Goal: Task Accomplishment & Management: Manage account settings

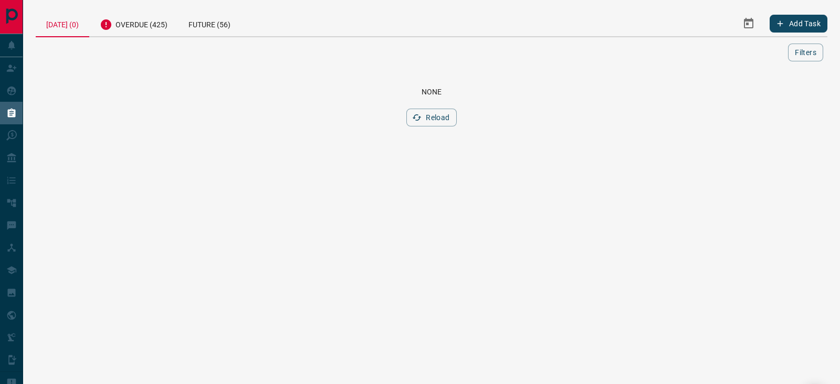
click at [127, 40] on div "[DATE] (0) Overdue (425) Future (56) Add Task Filters" at bounding box center [432, 36] width 792 height 51
click at [131, 30] on div "Overdue (425)" at bounding box center [133, 24] width 89 height 26
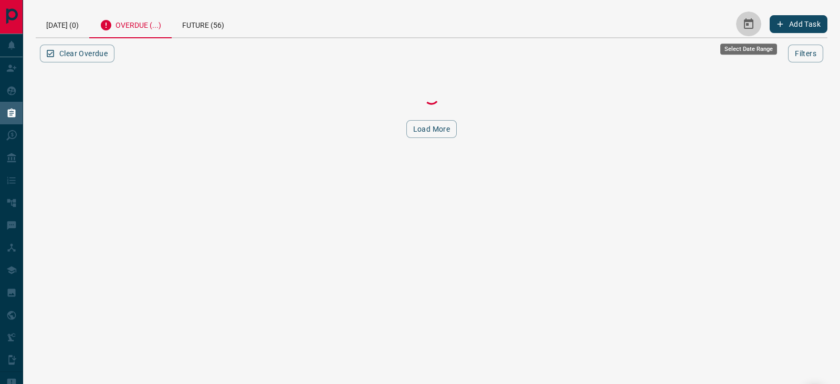
click at [750, 19] on icon "Select Date Range" at bounding box center [748, 23] width 9 height 11
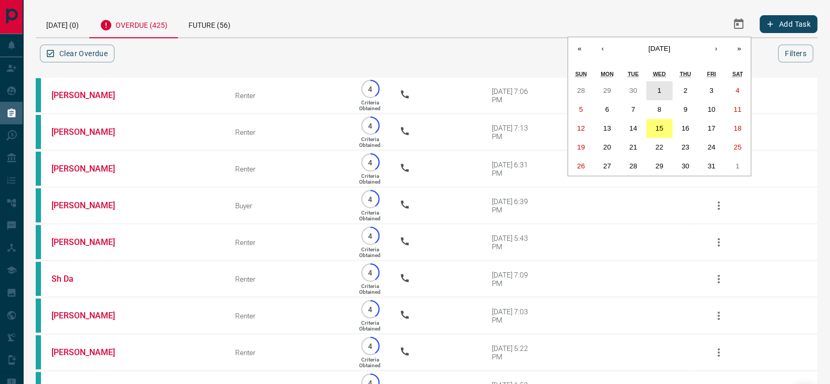
drag, startPoint x: 662, startPoint y: 85, endPoint x: 663, endPoint y: 127, distance: 42.0
click at [662, 86] on button "1" at bounding box center [659, 90] width 26 height 19
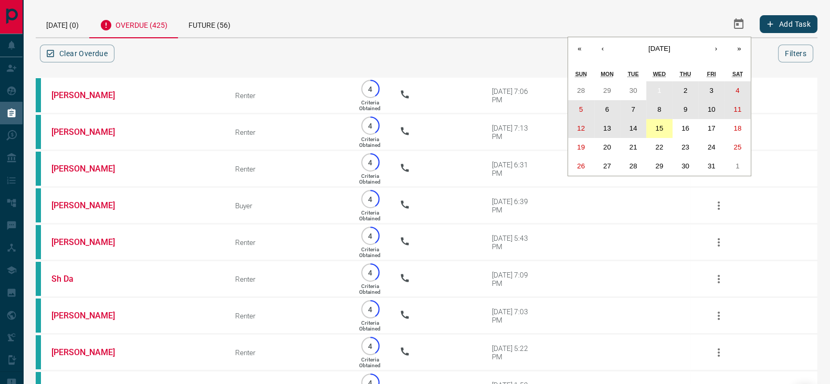
click at [662, 127] on abbr "15" at bounding box center [659, 128] width 8 height 8
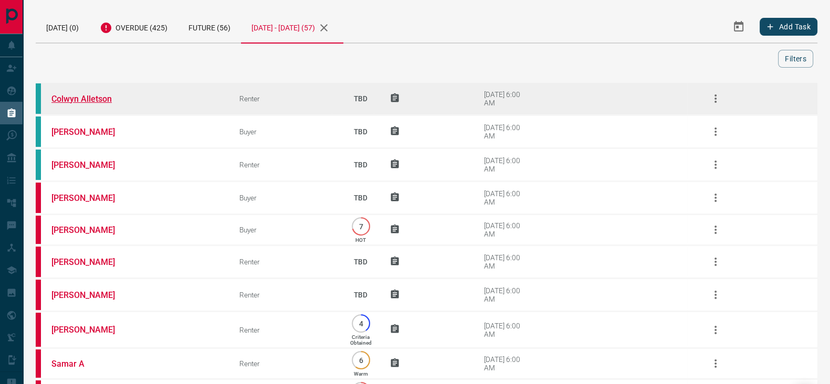
click at [90, 98] on link "Colwyn Alletson" at bounding box center [90, 99] width 79 height 10
click at [716, 98] on icon "button" at bounding box center [716, 99] width 2 height 8
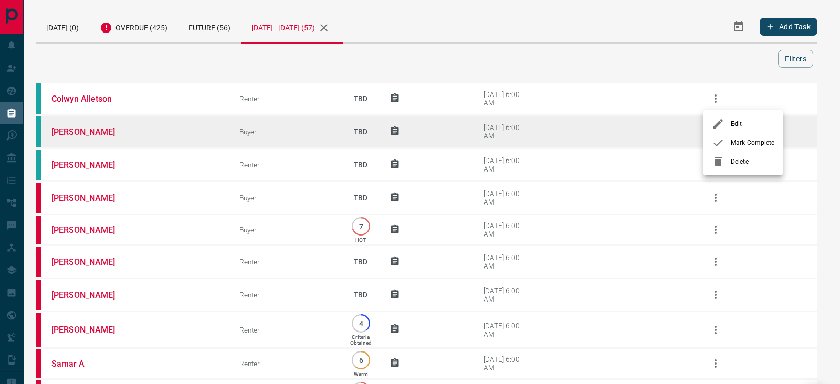
click at [733, 145] on span "Mark Complete" at bounding box center [753, 142] width 44 height 9
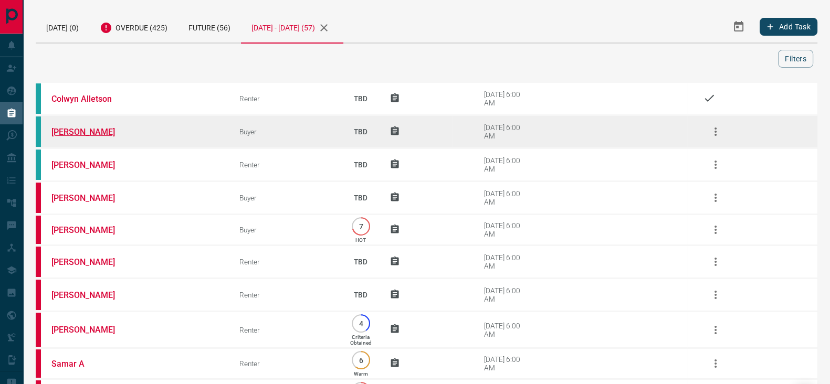
click at [89, 131] on link "[PERSON_NAME]" at bounding box center [90, 132] width 79 height 10
click at [721, 130] on icon "button" at bounding box center [715, 132] width 13 height 13
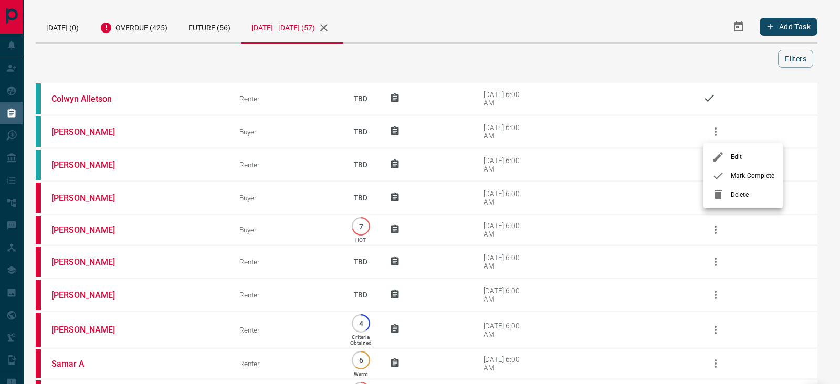
click at [737, 182] on li "Mark Complete" at bounding box center [743, 175] width 79 height 19
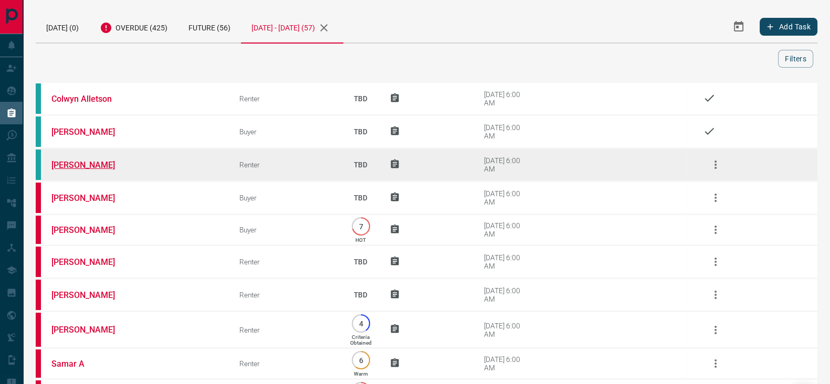
click at [95, 161] on link "[PERSON_NAME]" at bounding box center [90, 165] width 79 height 10
click at [719, 159] on icon "button" at bounding box center [715, 165] width 13 height 13
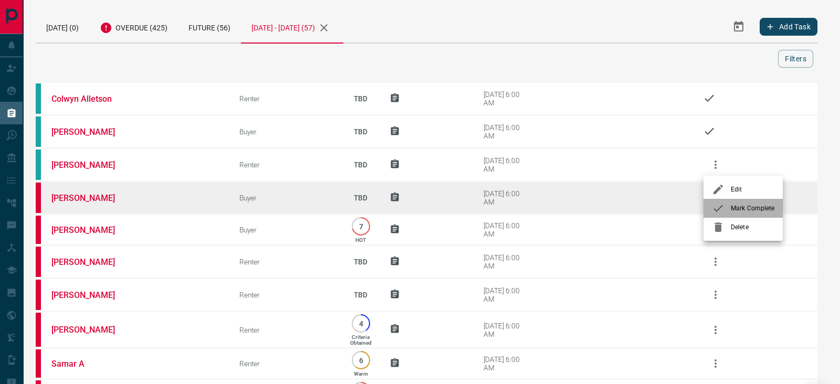
drag, startPoint x: 738, startPoint y: 203, endPoint x: 718, endPoint y: 198, distance: 20.1
click at [738, 203] on li "Mark Complete" at bounding box center [743, 208] width 79 height 19
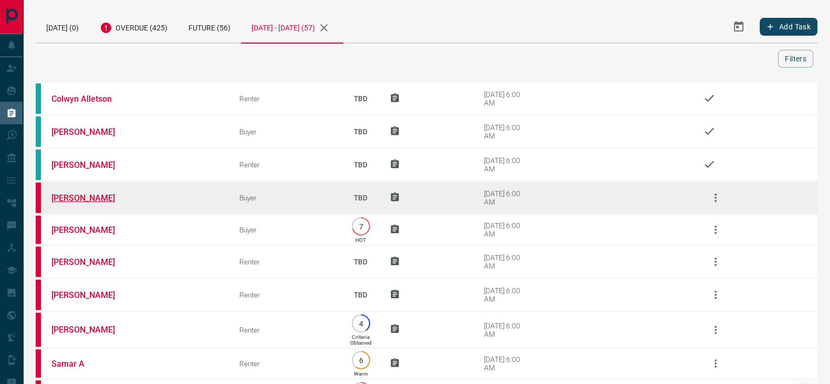
click at [100, 195] on link "[PERSON_NAME]" at bounding box center [90, 198] width 79 height 10
click at [721, 193] on icon "button" at bounding box center [715, 198] width 13 height 13
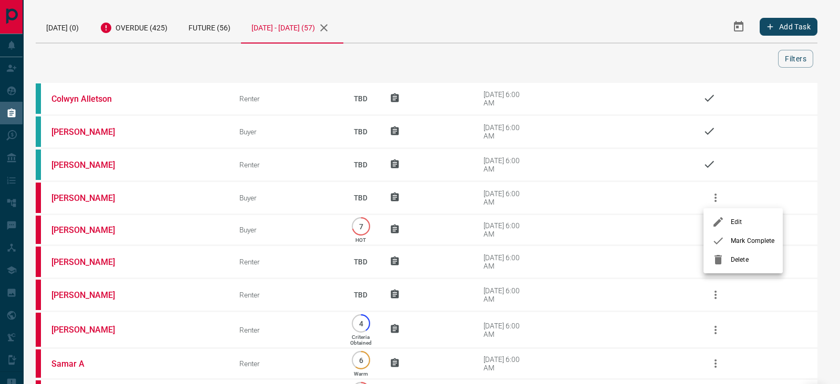
click at [741, 240] on span "Mark Complete" at bounding box center [753, 240] width 44 height 9
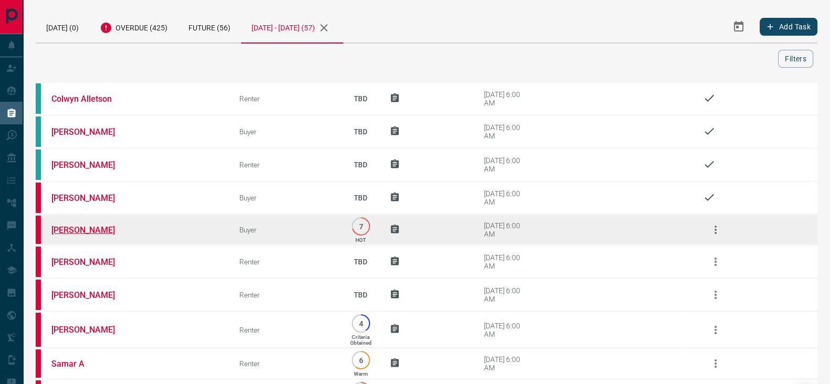
click at [74, 227] on link "[PERSON_NAME]" at bounding box center [90, 230] width 79 height 10
click at [713, 227] on icon "button" at bounding box center [715, 230] width 13 height 13
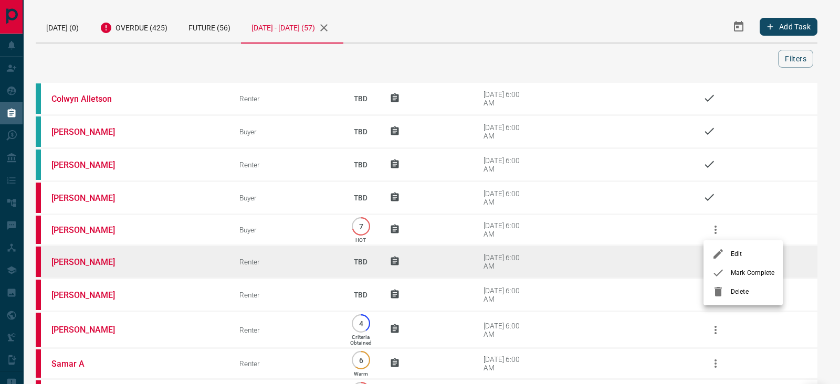
drag, startPoint x: 738, startPoint y: 277, endPoint x: 706, endPoint y: 267, distance: 32.9
click at [735, 275] on span "Mark Complete" at bounding box center [753, 272] width 44 height 9
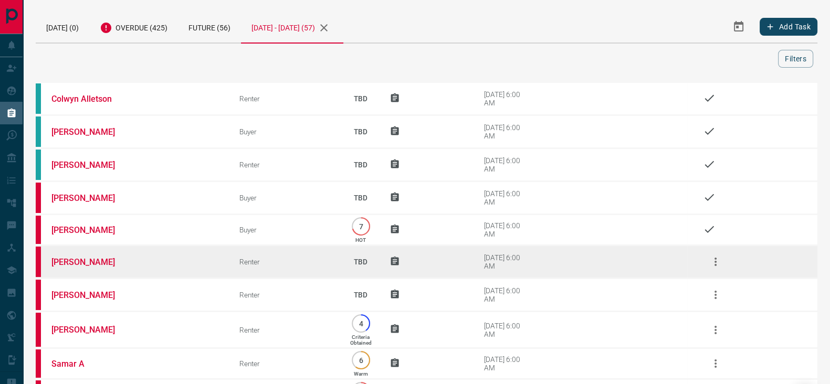
click at [77, 254] on td "[PERSON_NAME]" at bounding box center [130, 262] width 188 height 33
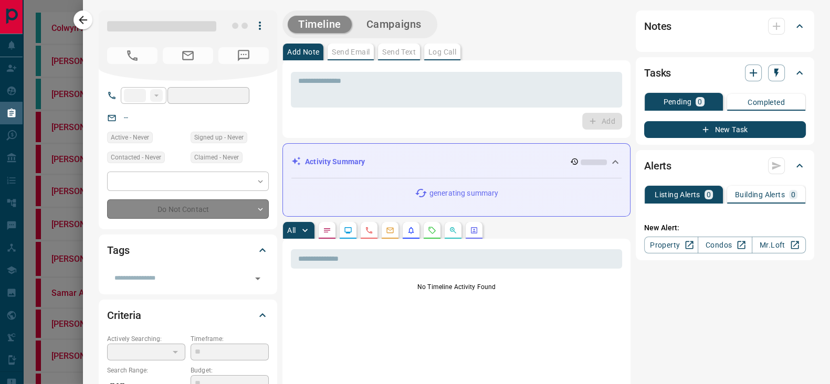
type input "**"
type input "**********"
type input "**"
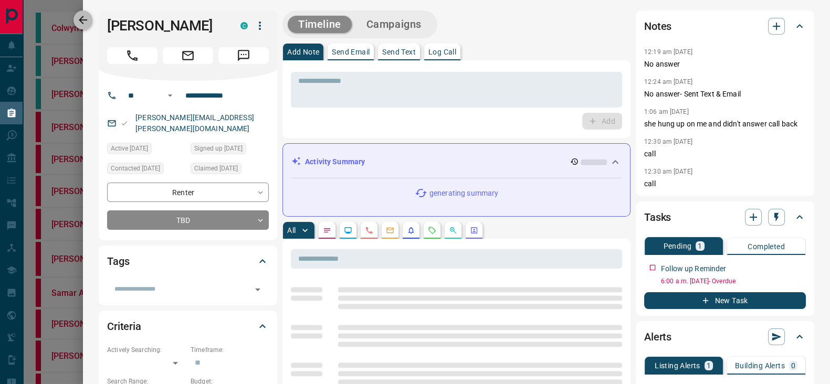
click at [92, 18] on button "button" at bounding box center [83, 20] width 19 height 19
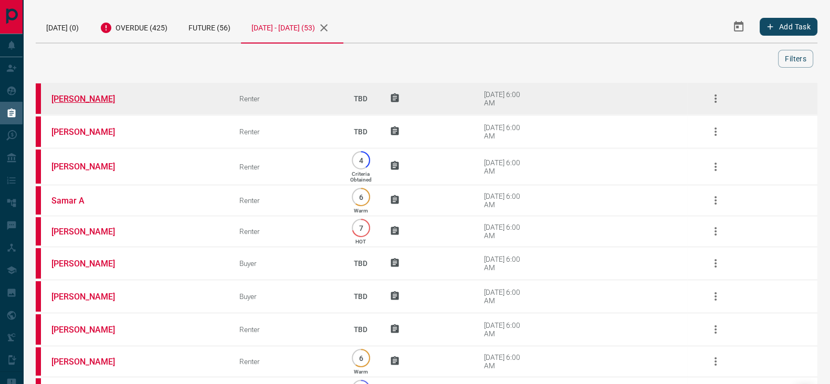
click at [75, 97] on link "[PERSON_NAME]" at bounding box center [90, 99] width 79 height 10
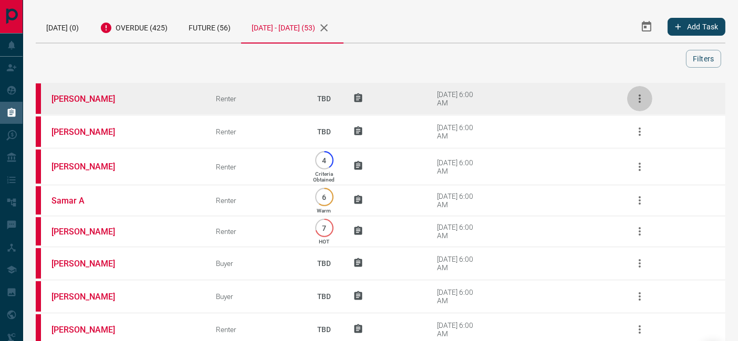
click at [638, 93] on icon "button" at bounding box center [639, 98] width 13 height 13
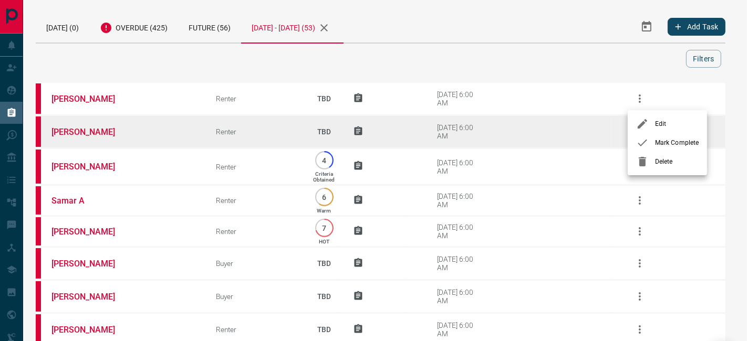
drag, startPoint x: 646, startPoint y: 141, endPoint x: 624, endPoint y: 144, distance: 22.3
click at [642, 144] on icon at bounding box center [642, 143] width 13 height 13
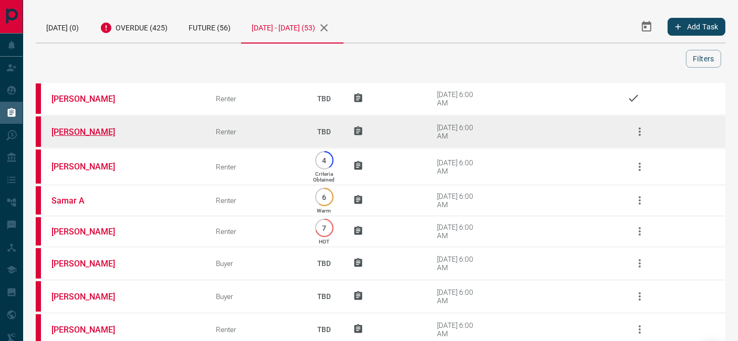
click at [72, 128] on link "[PERSON_NAME]" at bounding box center [90, 132] width 79 height 10
click at [640, 128] on icon "button" at bounding box center [640, 132] width 2 height 8
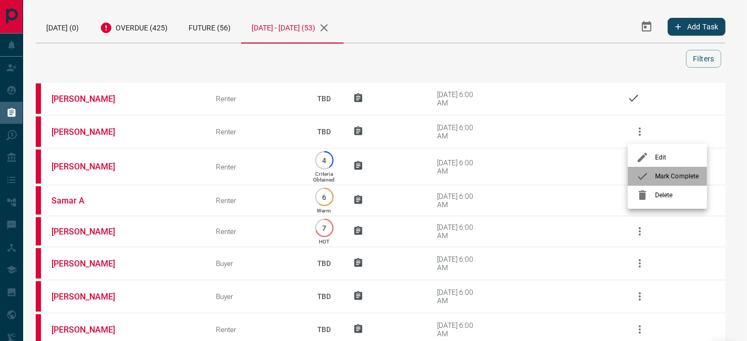
click at [653, 169] on li "Mark Complete" at bounding box center [667, 176] width 79 height 19
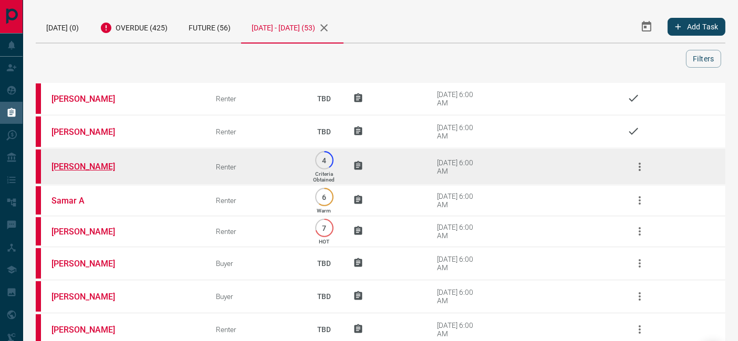
click at [87, 163] on link "[PERSON_NAME]" at bounding box center [90, 167] width 79 height 10
click at [641, 169] on icon "button" at bounding box center [639, 167] width 13 height 13
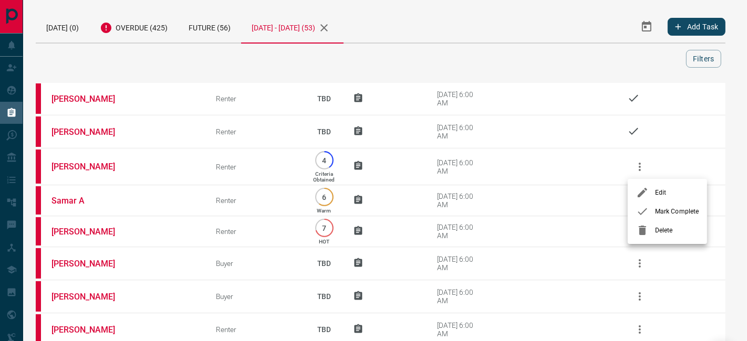
click at [652, 207] on div at bounding box center [645, 211] width 19 height 13
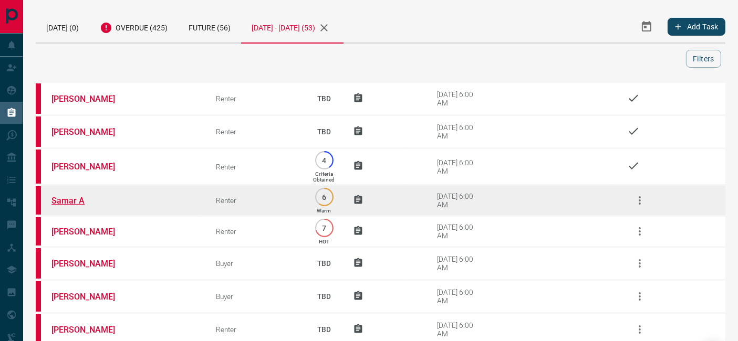
click at [63, 201] on link "Samar A" at bounding box center [90, 201] width 79 height 10
click at [645, 197] on icon "button" at bounding box center [639, 200] width 13 height 13
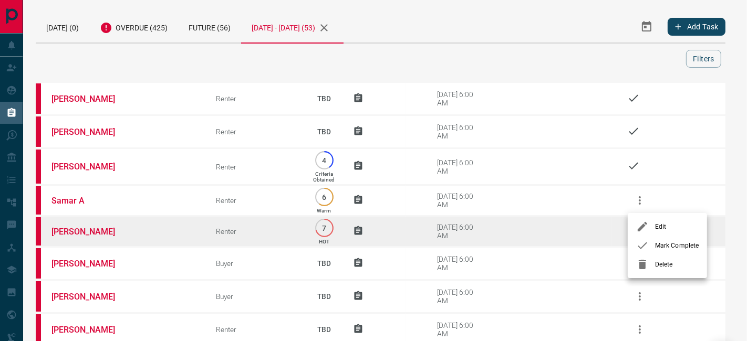
drag, startPoint x: 662, startPoint y: 245, endPoint x: 652, endPoint y: 241, distance: 10.1
click at [662, 245] on span "Mark Complete" at bounding box center [677, 245] width 44 height 9
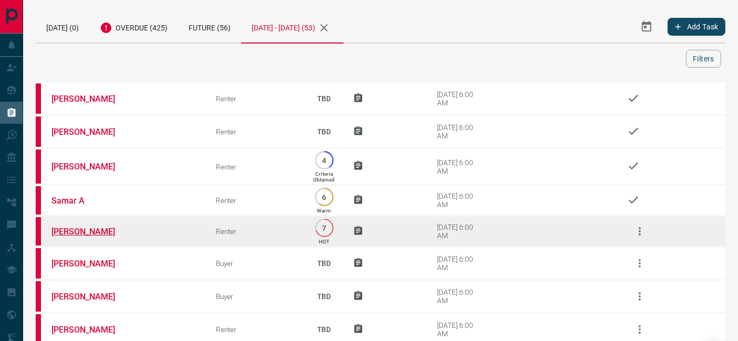
click at [84, 230] on link "[PERSON_NAME]" at bounding box center [90, 232] width 79 height 10
click at [641, 231] on icon "button" at bounding box center [639, 231] width 13 height 13
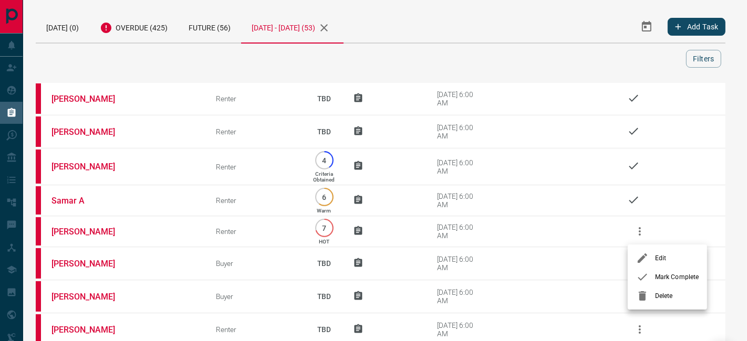
click at [652, 273] on div at bounding box center [645, 277] width 19 height 13
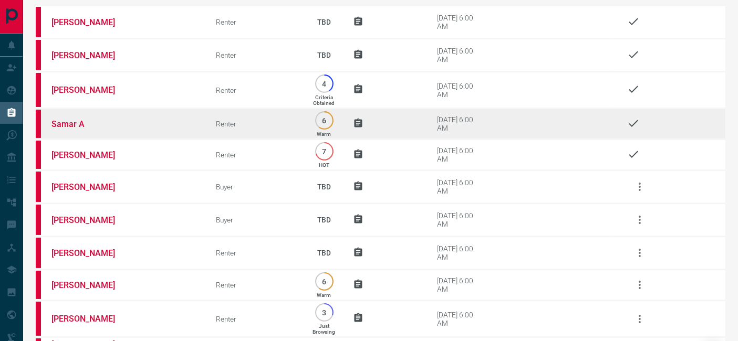
scroll to position [117, 0]
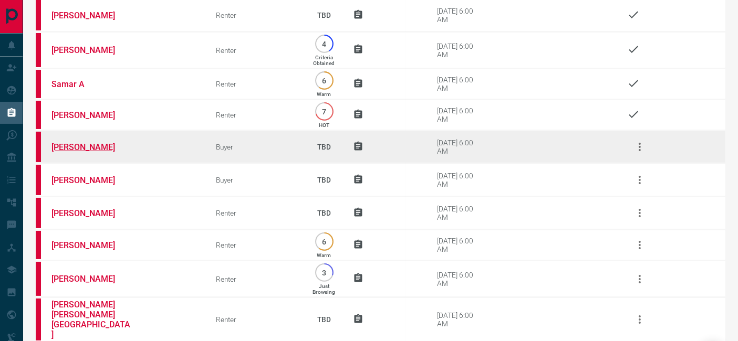
click at [84, 145] on link "[PERSON_NAME]" at bounding box center [90, 147] width 79 height 10
click at [643, 152] on icon "button" at bounding box center [639, 147] width 13 height 13
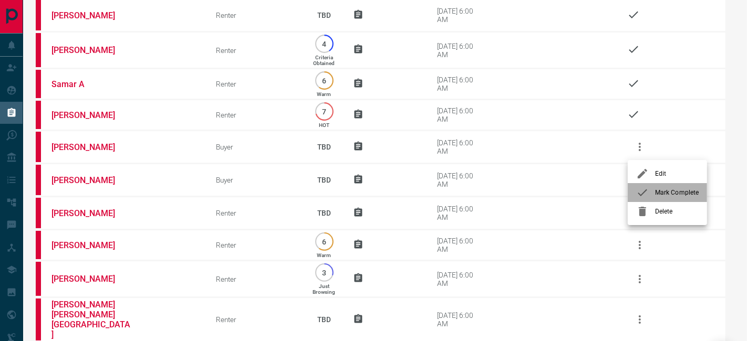
click at [649, 188] on div at bounding box center [645, 192] width 19 height 13
